Goal: Information Seeking & Learning: Check status

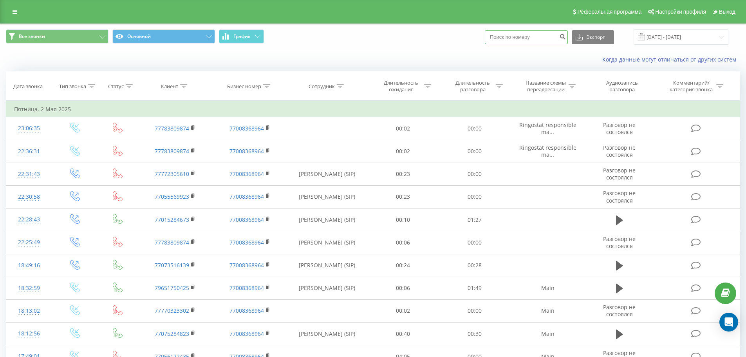
click at [531, 39] on input at bounding box center [526, 37] width 83 height 14
click at [535, 41] on input at bounding box center [526, 37] width 83 height 14
paste input "+7 706 689 6477"
type input "+7 706 689 6477"
click at [677, 33] on input "02.04.2025 - 02.05.2025" at bounding box center [681, 36] width 95 height 15
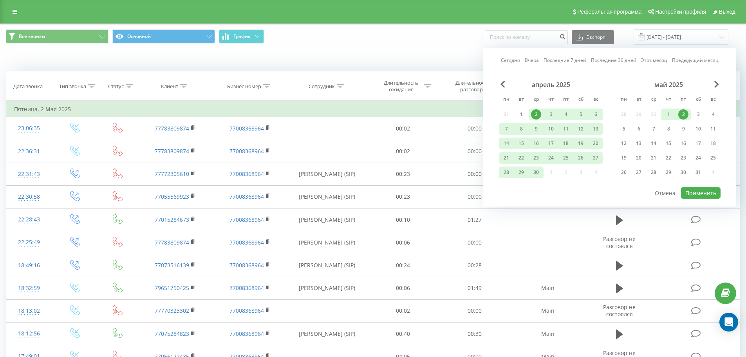
click at [504, 58] on link "Сегодня" at bounding box center [510, 59] width 19 height 7
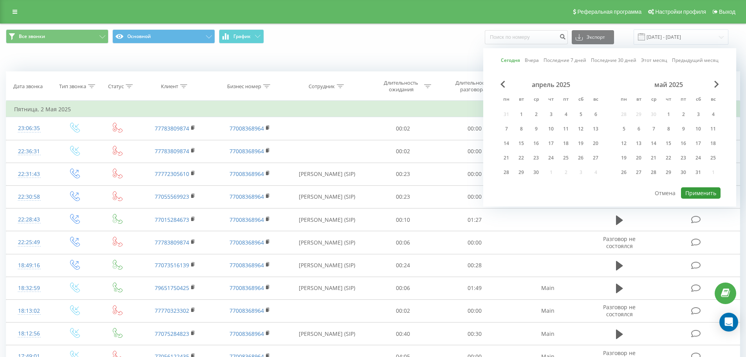
click at [689, 193] on button "Применить" at bounding box center [701, 192] width 40 height 11
type input "22.09.2025 - 22.09.2025"
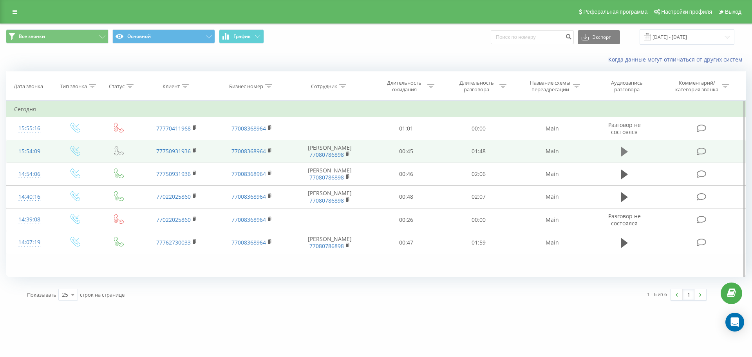
click at [621, 156] on icon at bounding box center [624, 151] width 7 height 9
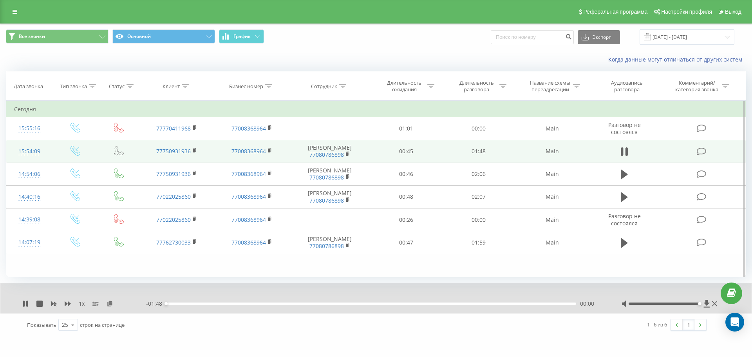
drag, startPoint x: 693, startPoint y: 304, endPoint x: 701, endPoint y: 305, distance: 7.5
click at [700, 305] on div at bounding box center [664, 303] width 71 height 2
drag, startPoint x: 284, startPoint y: 307, endPoint x: 293, endPoint y: 304, distance: 9.5
click at [284, 307] on div "- 01:46 00:01 00:01" at bounding box center [374, 304] width 456 height 8
drag, startPoint x: 293, startPoint y: 304, endPoint x: 310, endPoint y: 306, distance: 17.4
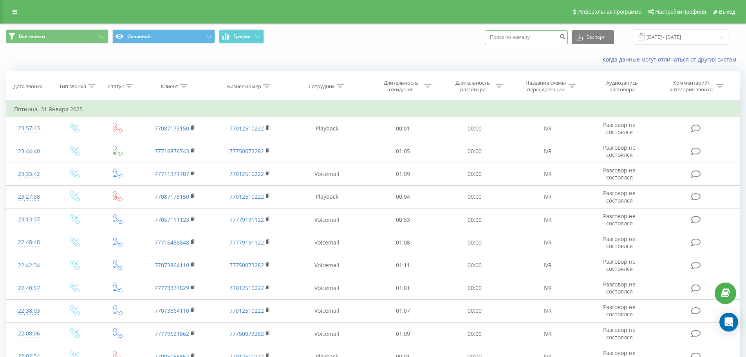
click at [535, 40] on input at bounding box center [526, 37] width 83 height 14
paste input "[PHONE_NUMBER]"
type input "+7 706 689 6477"
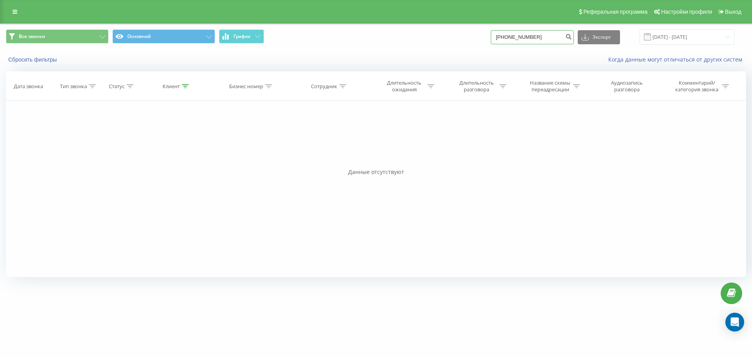
drag, startPoint x: 509, startPoint y: 39, endPoint x: 486, endPoint y: 44, distance: 22.9
click at [486, 44] on div "Все звонки Основной График +77066896477 Экспорт .csv .xls .xlsx 22.06.2025 - 22…" at bounding box center [376, 36] width 740 height 15
type input "7066896477"
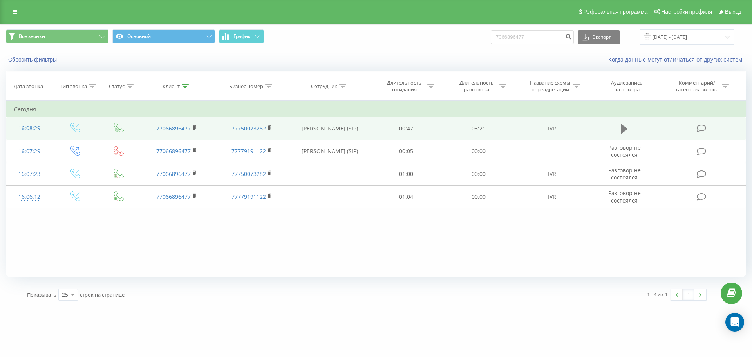
click at [622, 133] on icon at bounding box center [624, 128] width 7 height 9
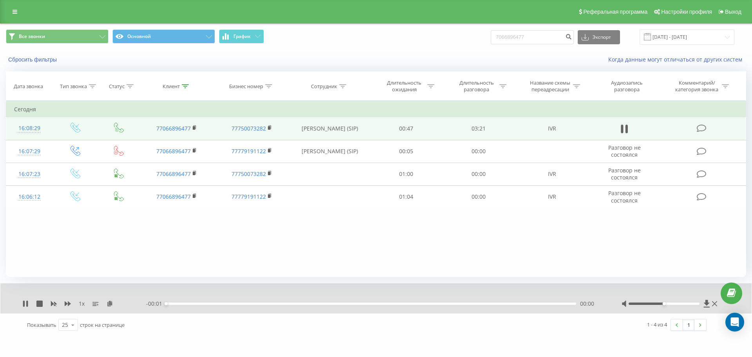
drag, startPoint x: 685, startPoint y: 302, endPoint x: 694, endPoint y: 303, distance: 8.7
click at [694, 302] on div at bounding box center [671, 304] width 98 height 8
click at [25, 131] on div "16:08:29" at bounding box center [29, 128] width 31 height 15
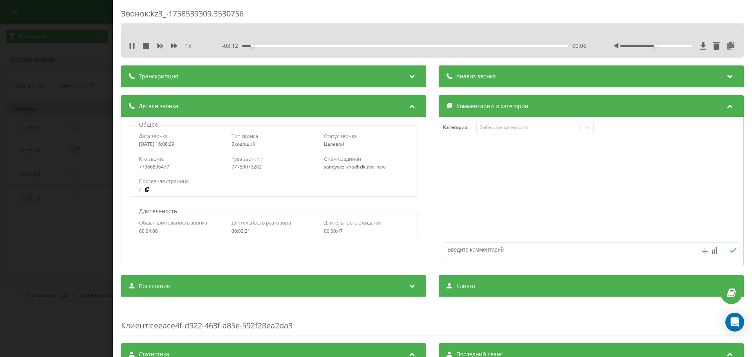
click at [78, 65] on div "Звонок : kz3_-1758539309.3530756 1 x - 03:12 00:06 00:06 Транскрипция Для анали…" at bounding box center [376, 178] width 752 height 357
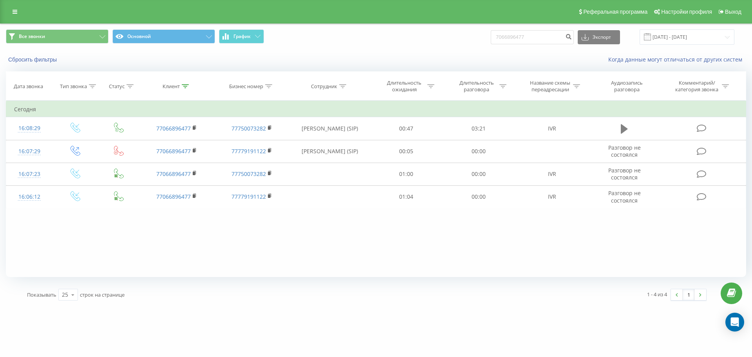
click at [621, 130] on icon at bounding box center [624, 128] width 7 height 9
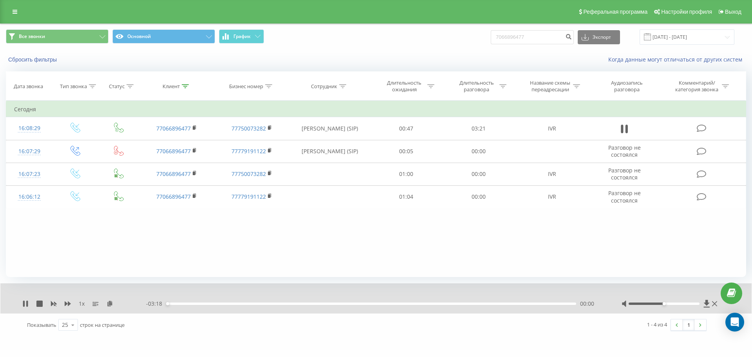
click at [371, 302] on div "00:00" at bounding box center [371, 303] width 410 height 2
click at [698, 304] on div at bounding box center [671, 304] width 98 height 8
drag, startPoint x: 693, startPoint y: 304, endPoint x: 699, endPoint y: 305, distance: 6.5
click at [699, 305] on div at bounding box center [664, 303] width 71 height 2
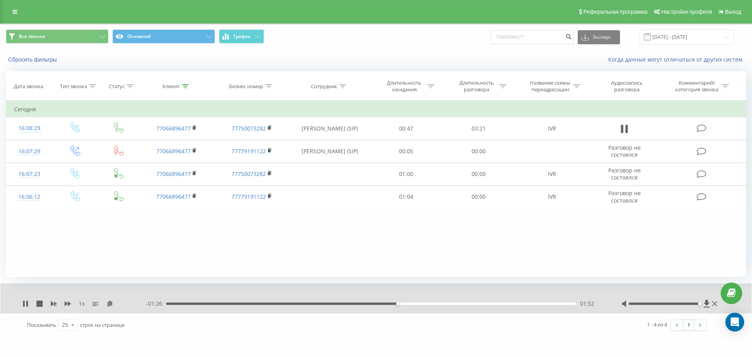
click at [413, 305] on div "- 01:26 01:52 01:52" at bounding box center [374, 304] width 456 height 8
click at [327, 303] on div "01:18" at bounding box center [371, 303] width 410 height 2
click at [706, 303] on icon at bounding box center [707, 303] width 6 height 7
click at [708, 303] on icon at bounding box center [707, 303] width 6 height 7
click at [624, 134] on icon at bounding box center [624, 128] width 7 height 11
